Goal: Task Accomplishment & Management: Use online tool/utility

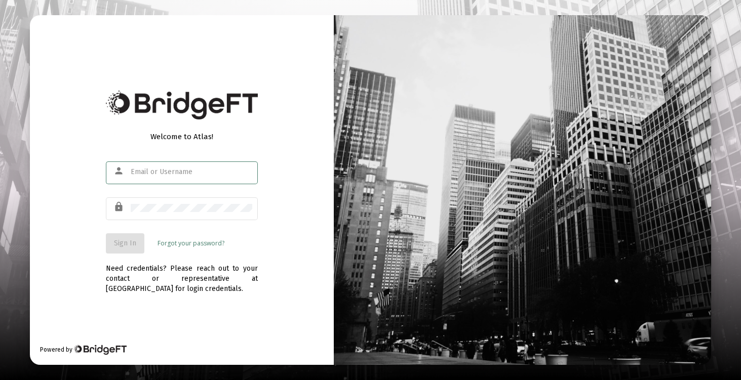
type input "[EMAIL_ADDRESS][DOMAIN_NAME]"
click at [133, 247] on span "Sign In" at bounding box center [125, 243] width 22 height 9
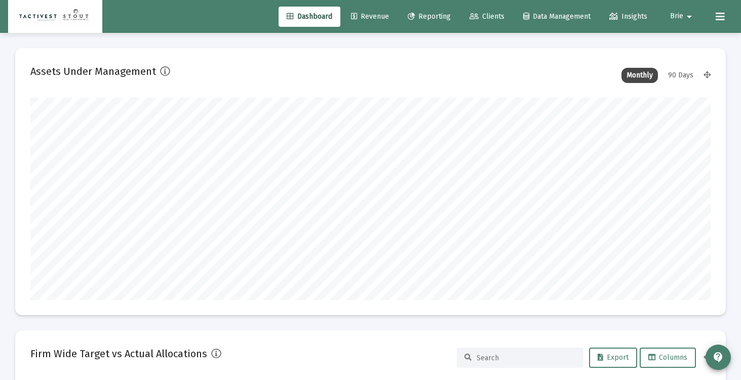
scroll to position [203, 366]
type input "[DATE]"
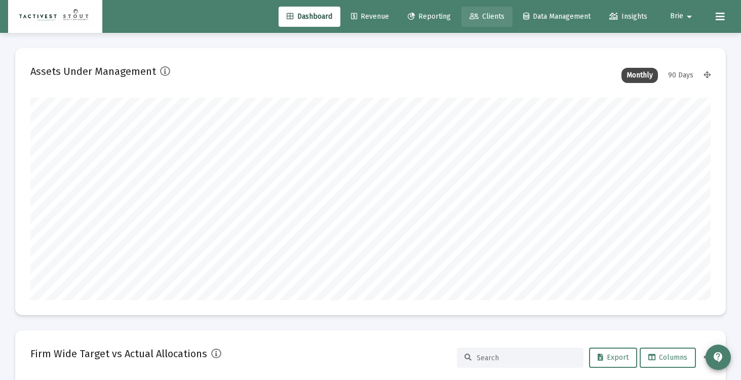
click at [499, 12] on link "Clients" at bounding box center [487, 17] width 51 height 20
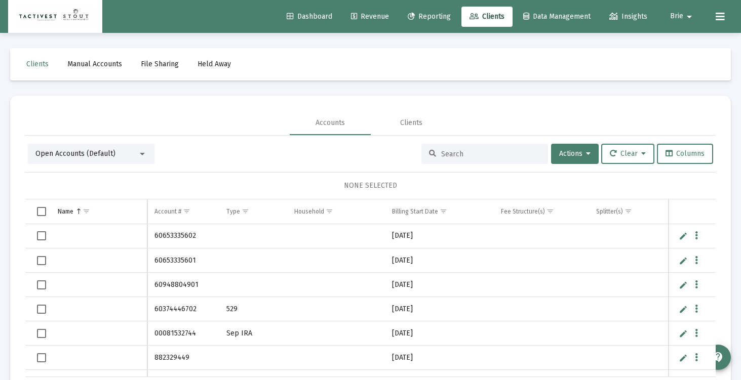
click at [363, 10] on link "Revenue" at bounding box center [370, 17] width 54 height 20
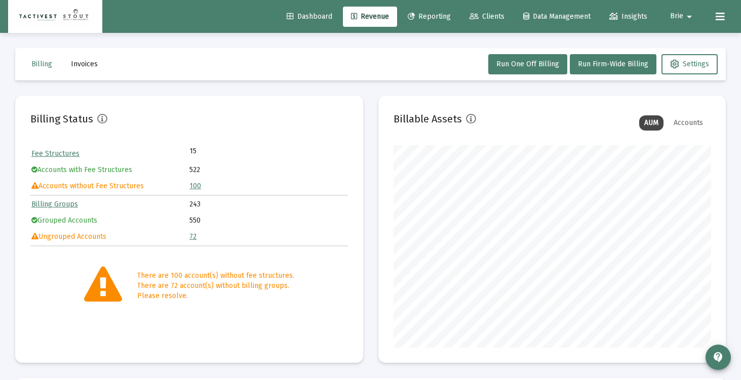
scroll to position [203, 317]
click at [530, 68] on button "Run One Off Billing" at bounding box center [527, 64] width 79 height 20
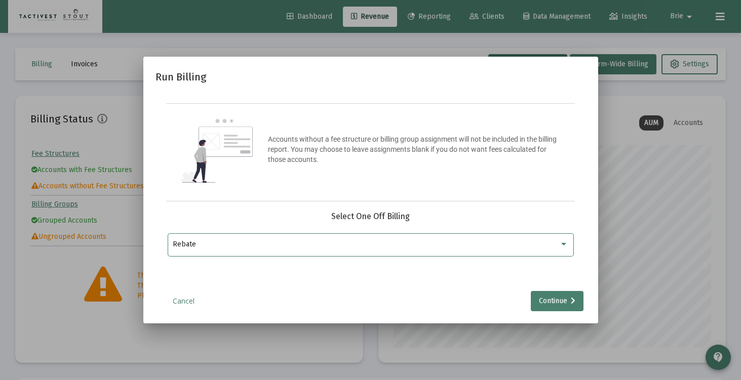
click at [396, 254] on div "Rebate" at bounding box center [371, 244] width 396 height 25
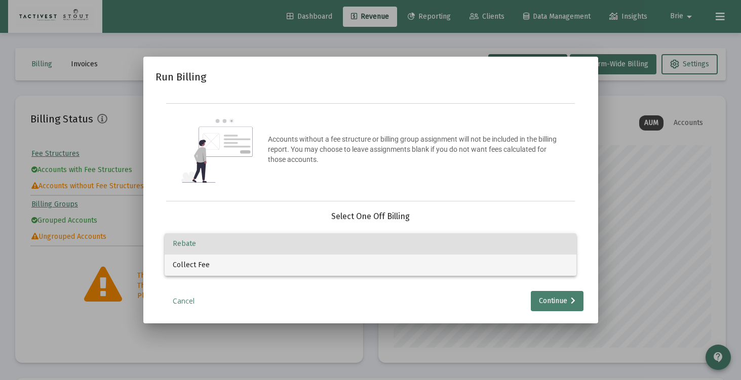
click at [394, 263] on span "Collect Fee" at bounding box center [371, 265] width 396 height 21
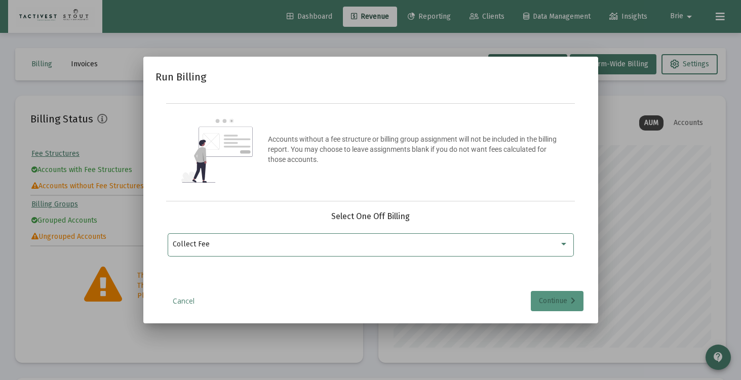
click at [559, 301] on div "Continue" at bounding box center [557, 301] width 36 height 20
click at [366, 246] on input "Selection" at bounding box center [365, 245] width 384 height 8
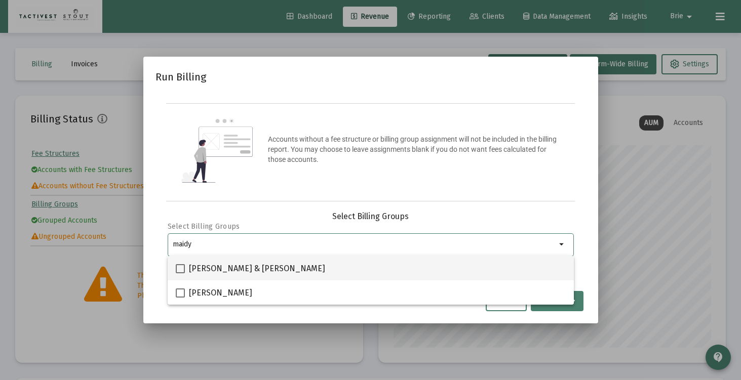
type input "maidy"
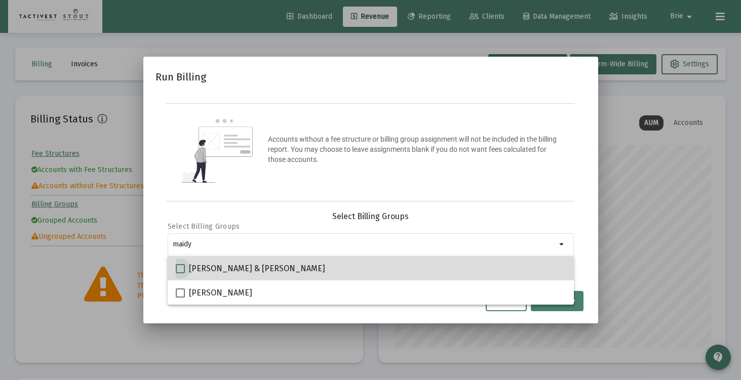
click at [256, 270] on span "[PERSON_NAME] & [PERSON_NAME]" at bounding box center [257, 269] width 136 height 12
click at [180, 274] on input "[PERSON_NAME] & [PERSON_NAME]" at bounding box center [180, 274] width 1 height 1
checkbox input "true"
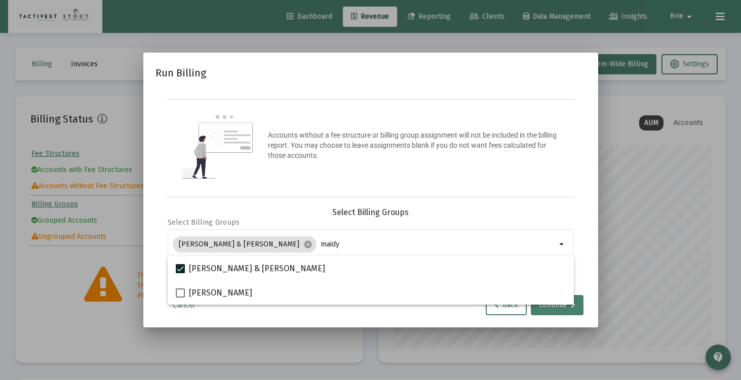
click at [469, 186] on div "Accounts without a fee structure or billing group assignment will not be includ…" at bounding box center [370, 148] width 409 height 98
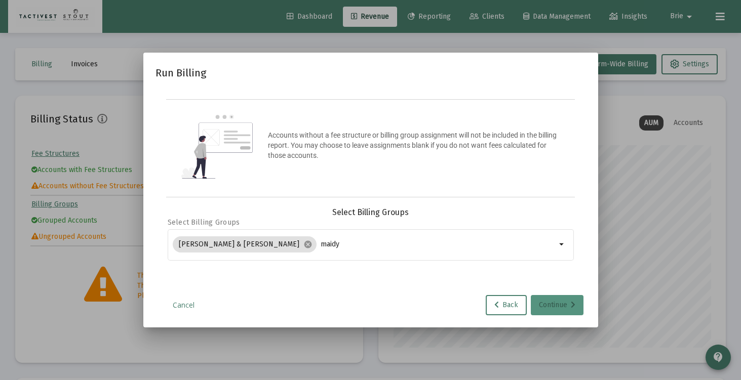
click at [547, 307] on div "Continue" at bounding box center [557, 305] width 36 height 20
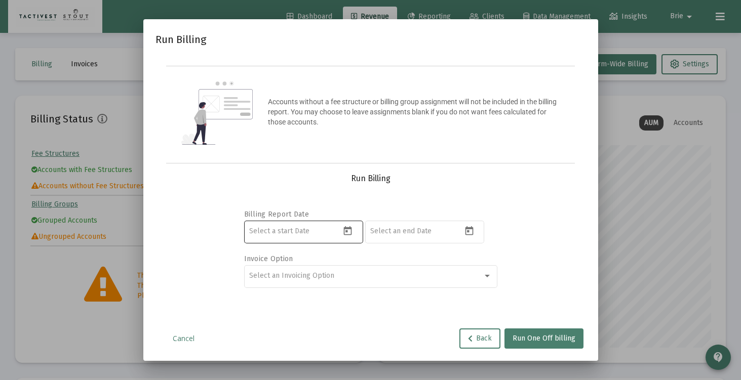
click at [324, 237] on div at bounding box center [294, 231] width 91 height 25
click at [346, 233] on icon "Open calendar" at bounding box center [347, 231] width 11 height 11
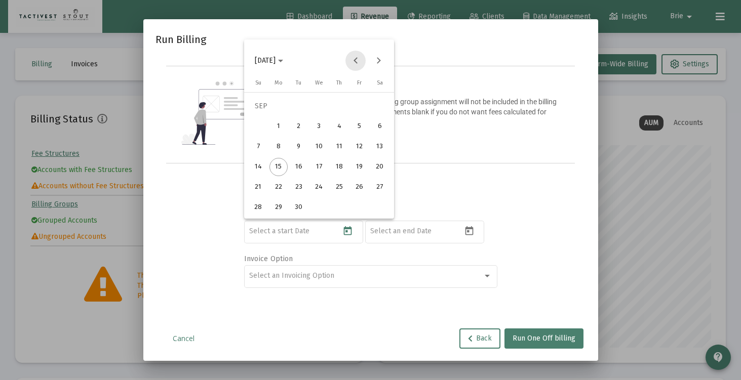
click at [354, 59] on button "Previous month" at bounding box center [356, 61] width 20 height 20
click at [296, 129] on div "1" at bounding box center [299, 127] width 18 height 18
type input "[DATE]"
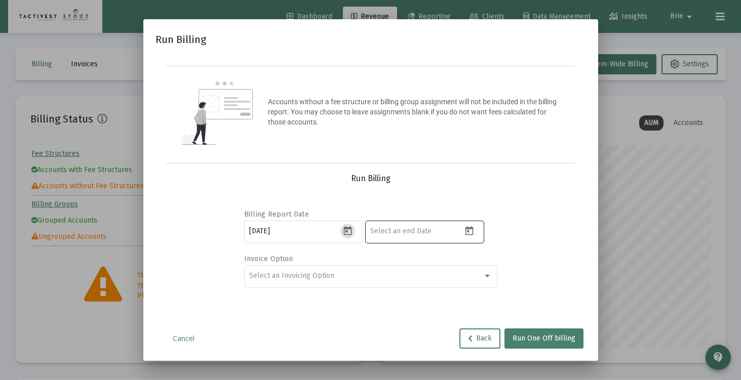
click at [410, 233] on input at bounding box center [415, 231] width 91 height 8
click at [466, 232] on icon "Open calendar" at bounding box center [469, 231] width 11 height 11
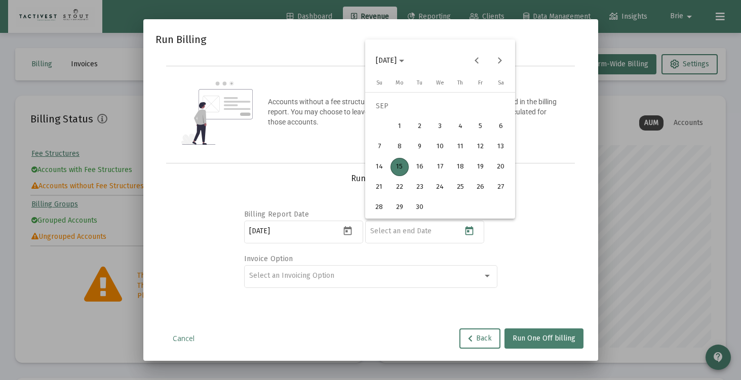
click at [400, 168] on div "15" at bounding box center [400, 167] width 18 height 18
type input "[DATE]"
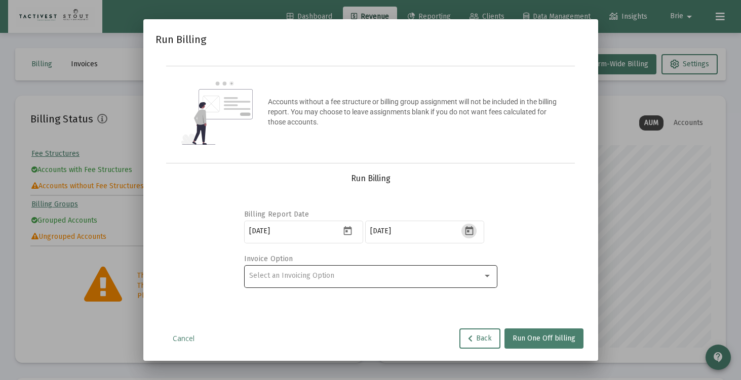
click at [421, 276] on div "Select an Invoicing Option" at bounding box center [366, 276] width 234 height 8
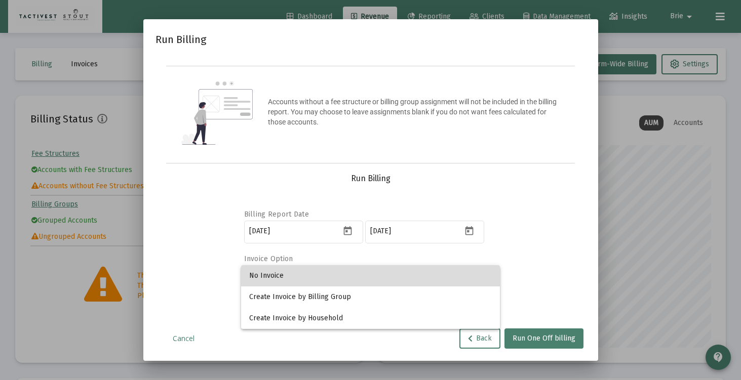
click at [413, 273] on span "No Invoice" at bounding box center [370, 275] width 243 height 21
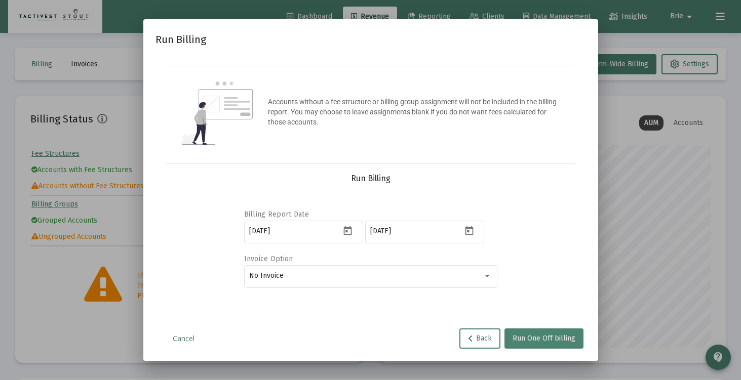
click at [564, 340] on span "Run One Off billing" at bounding box center [544, 338] width 63 height 9
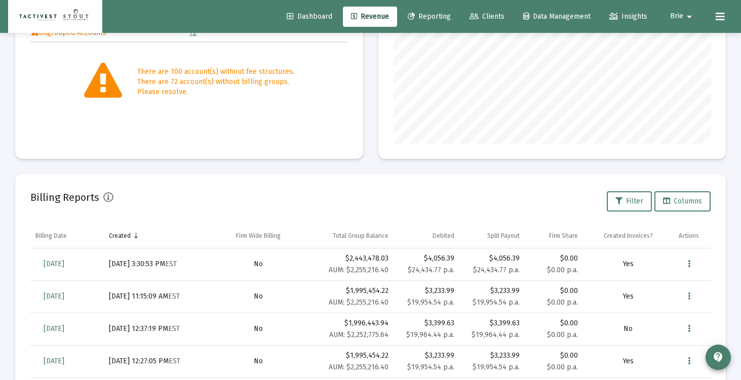
scroll to position [293, 0]
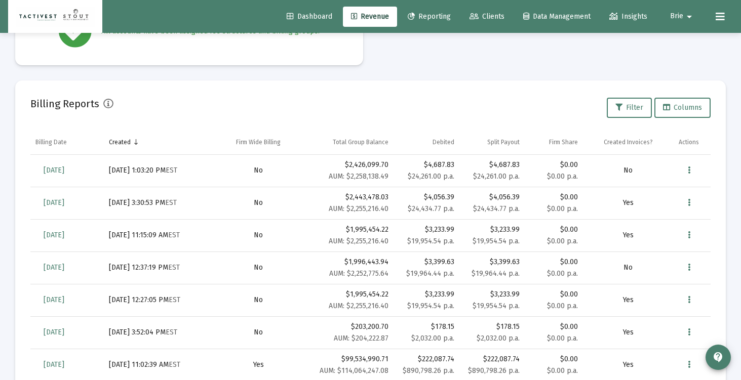
scroll to position [256, 0]
click at [64, 171] on span "[DATE]" at bounding box center [54, 169] width 21 height 9
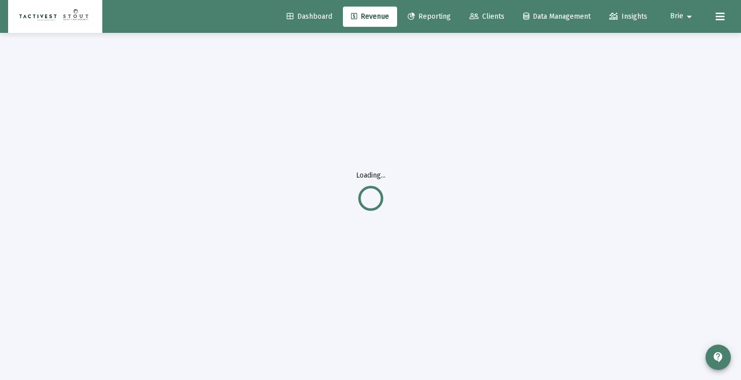
scroll to position [33, 0]
